Goal: Obtain resource: Download file/media

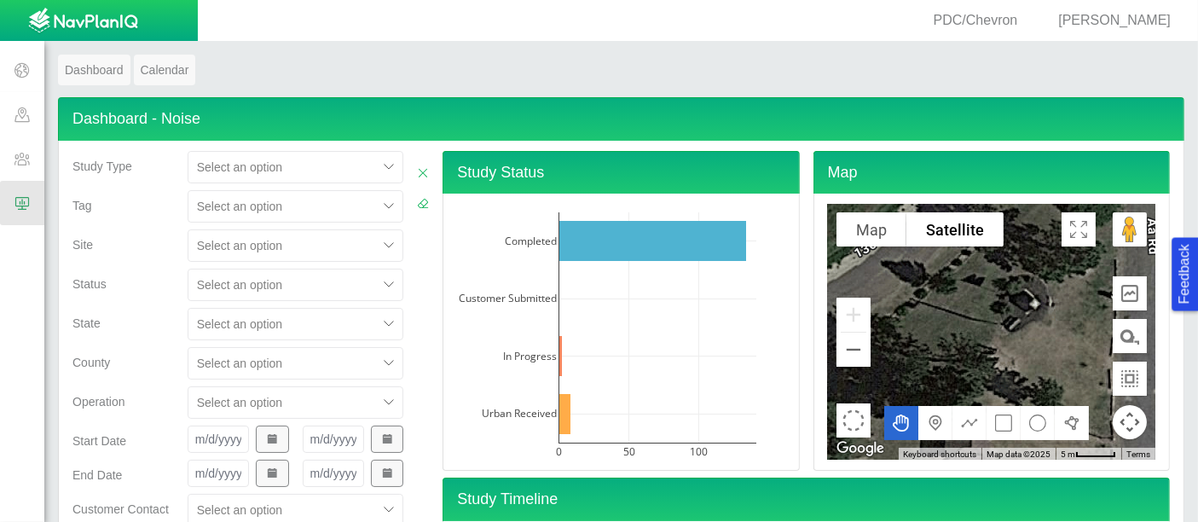
click at [238, 244] on div "Select an option" at bounding box center [296, 245] width 217 height 32
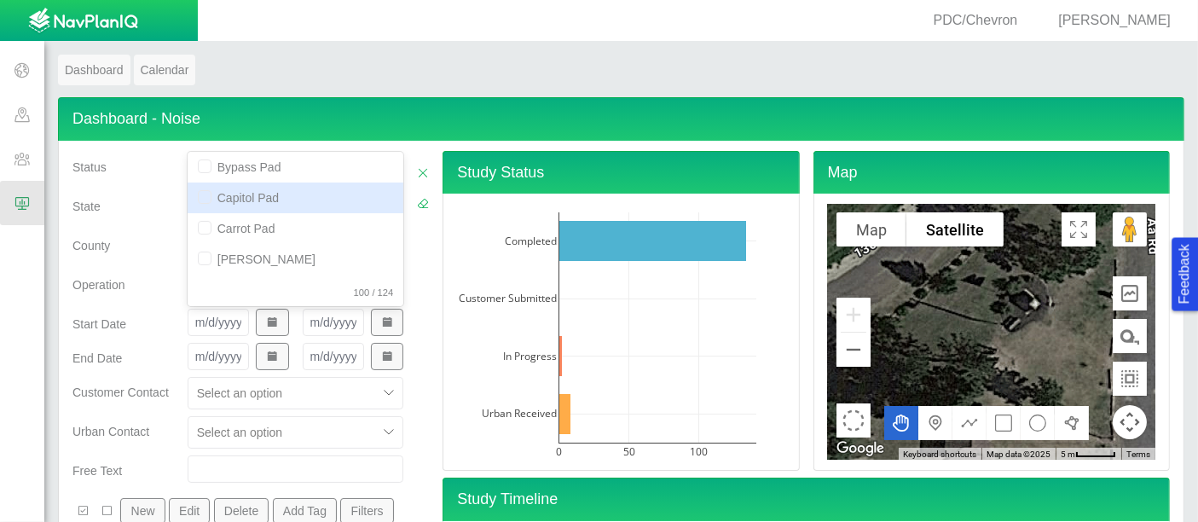
scroll to position [587, 0]
click at [246, 200] on div "Capitol Pad" at bounding box center [296, 198] width 217 height 31
checkbox input "true"
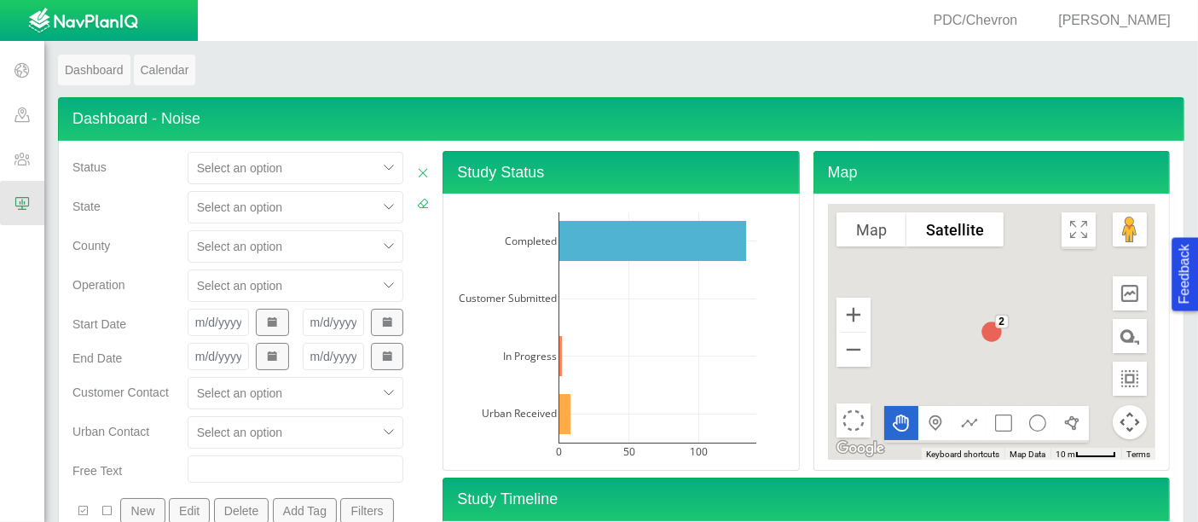
click at [134, 269] on div "Operation" at bounding box center [122, 281] width 101 height 24
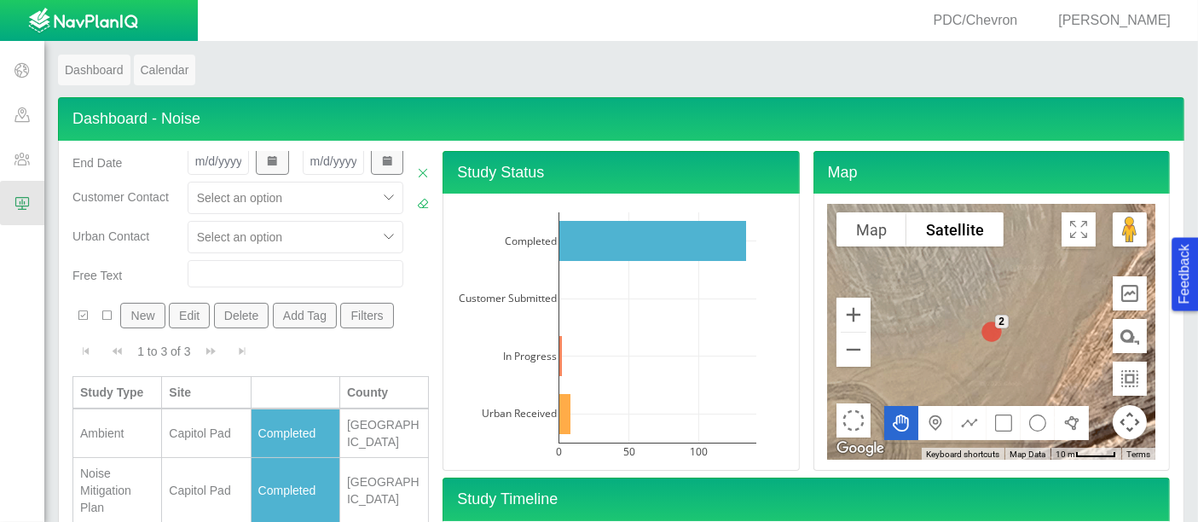
scroll to position [55, 0]
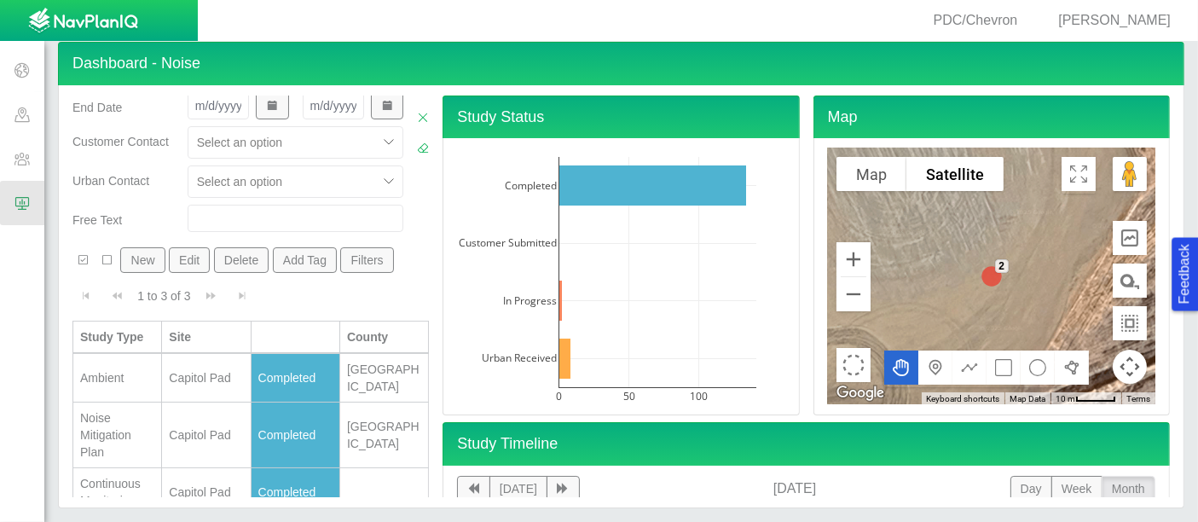
click at [150, 368] on td "Ambient" at bounding box center [117, 378] width 89 height 49
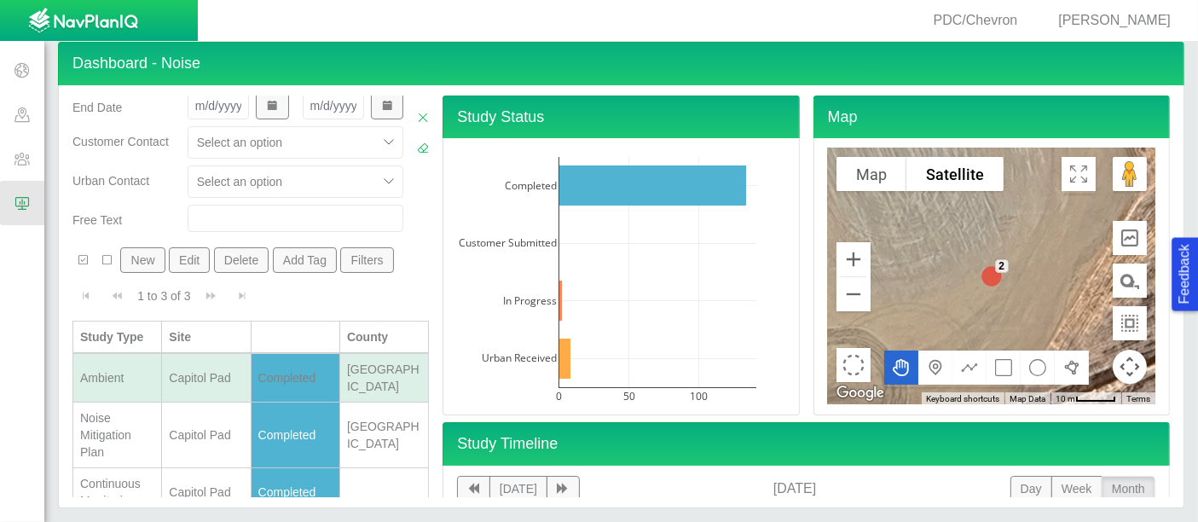
click at [150, 368] on td "Ambient" at bounding box center [117, 378] width 89 height 49
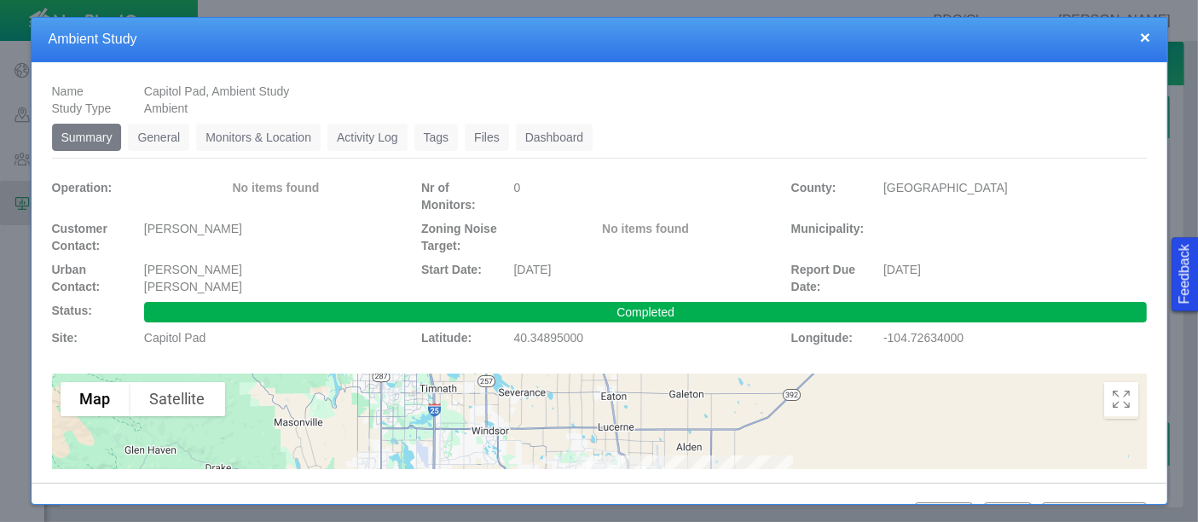
click at [245, 154] on ul "Summary 0 General 0 Monitors & Location 0 Activity Log 0 Tags 0 Files 0 Dashboa…" at bounding box center [600, 141] width 1096 height 35
click at [250, 144] on link "Monitors & Location" at bounding box center [258, 137] width 125 height 27
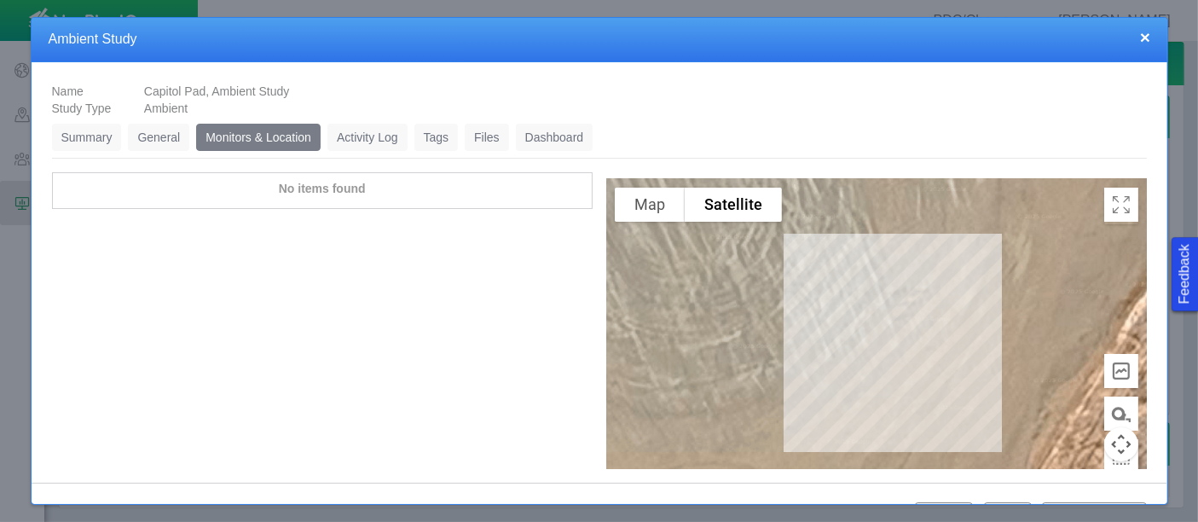
click at [484, 149] on ul "Summary 0 General 0 Monitors & Location 0 Activity Log 0 Tags 0 Files 0 Dashboa…" at bounding box center [600, 141] width 1096 height 35
click at [490, 125] on link "Files" at bounding box center [487, 137] width 44 height 27
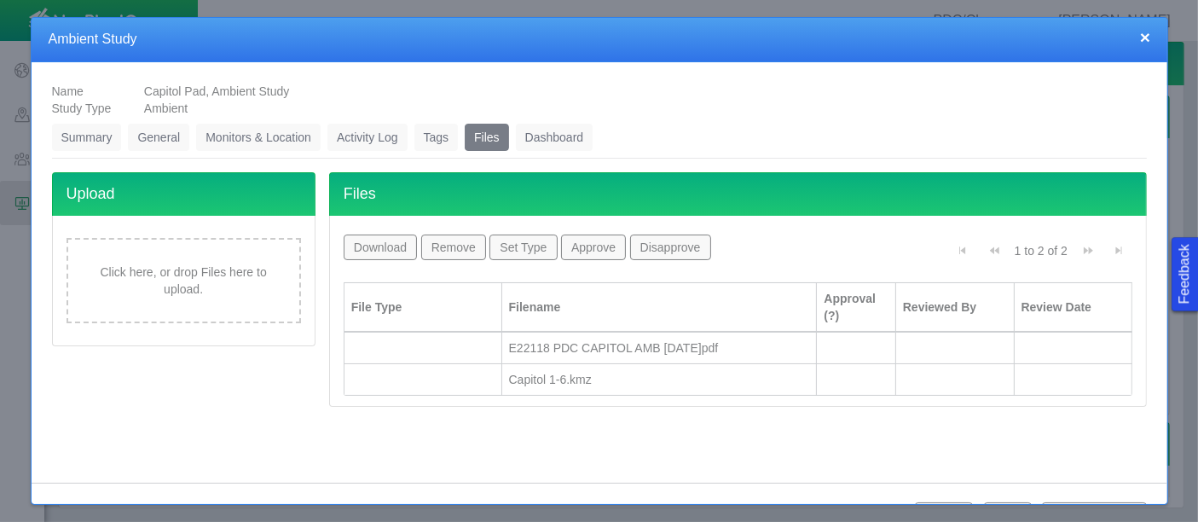
click at [564, 349] on div "E22118 PDC CAPITOL AMB [DATE]pdf" at bounding box center [659, 347] width 301 height 17
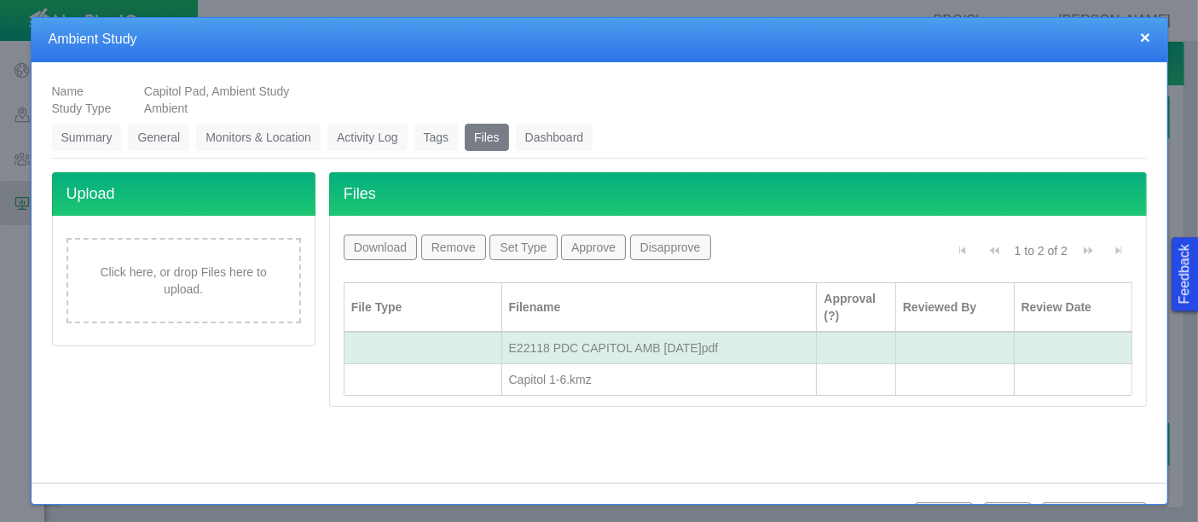
click at [392, 240] on button "Download" at bounding box center [381, 248] width 74 height 26
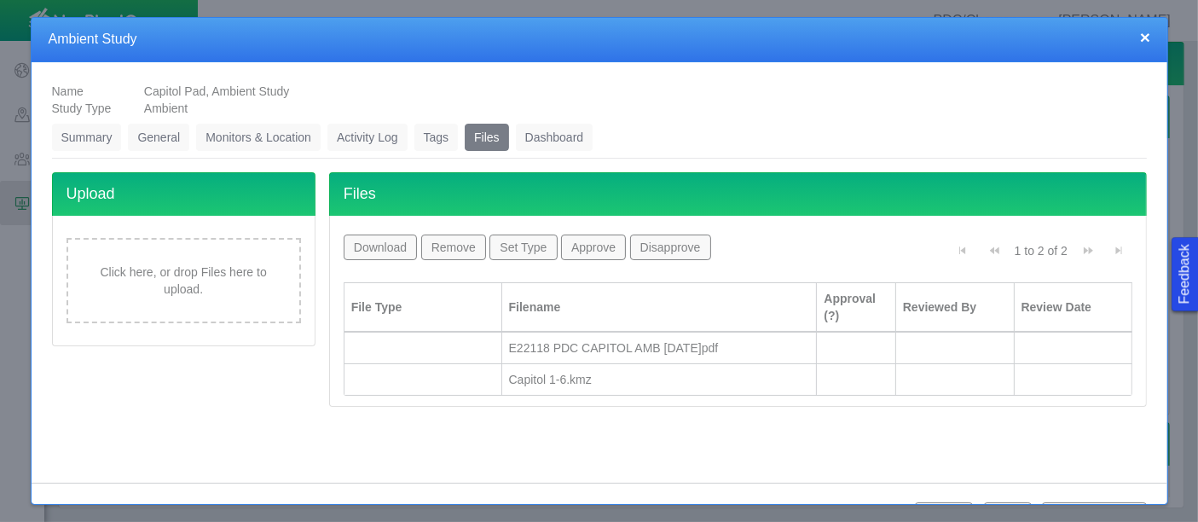
click at [1150, 40] on button "×" at bounding box center [1145, 37] width 10 height 18
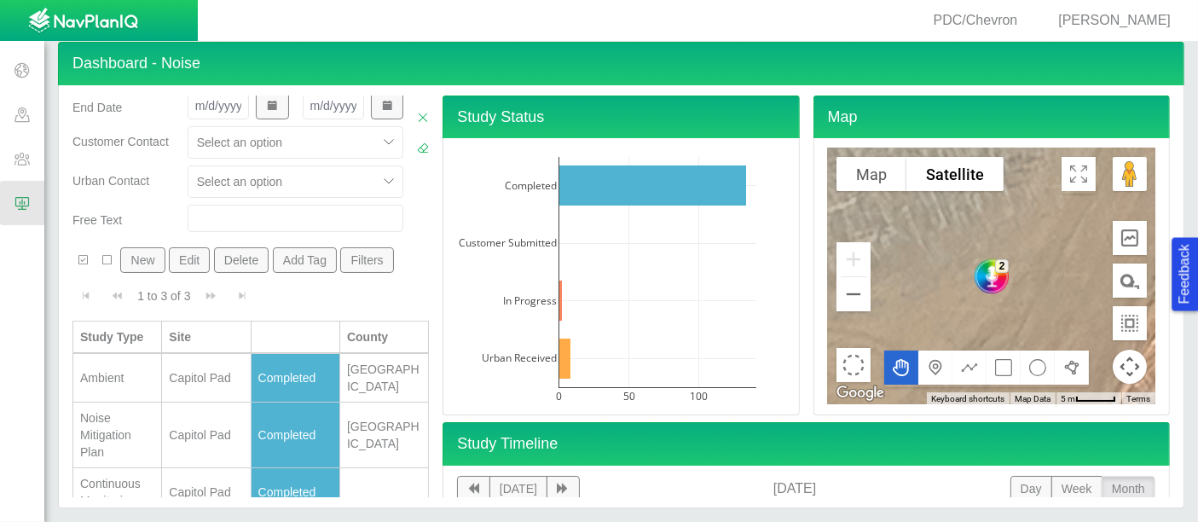
scroll to position [0, 0]
click at [179, 369] on div "Capitol Pad" at bounding box center [206, 377] width 74 height 17
